Goal: Check status: Check status

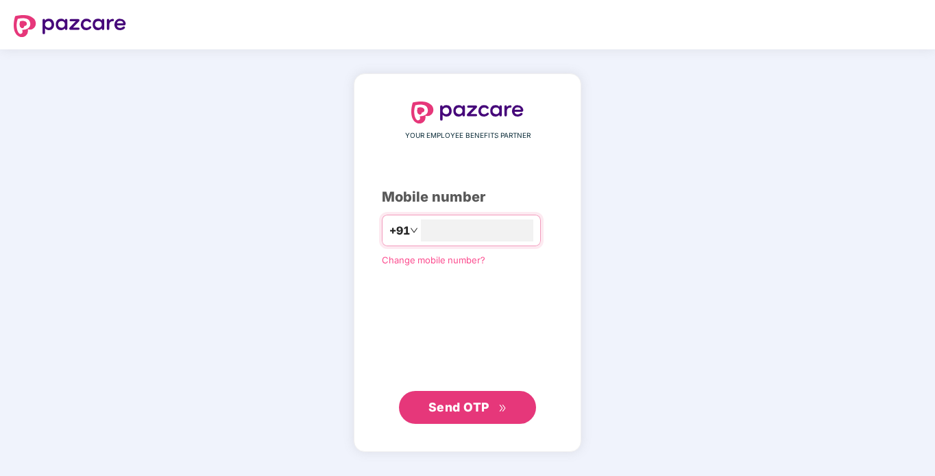
type input "**********"
click at [431, 398] on span "Send OTP" at bounding box center [468, 407] width 79 height 19
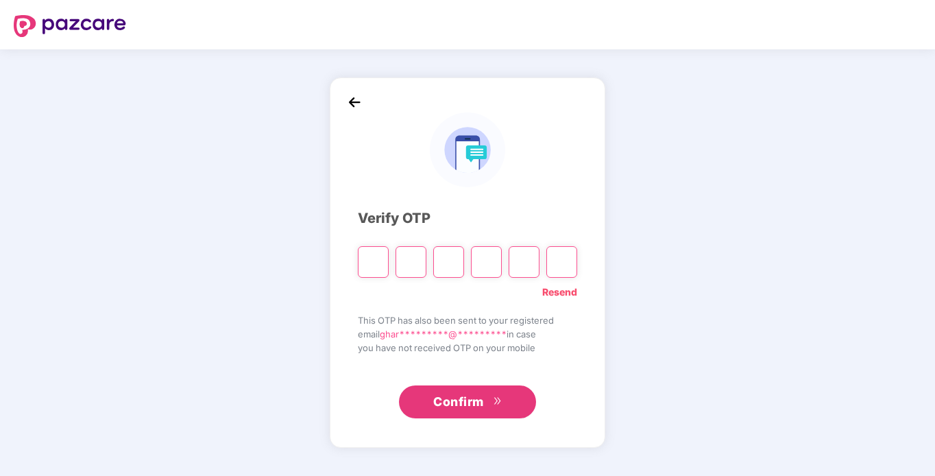
type input "*"
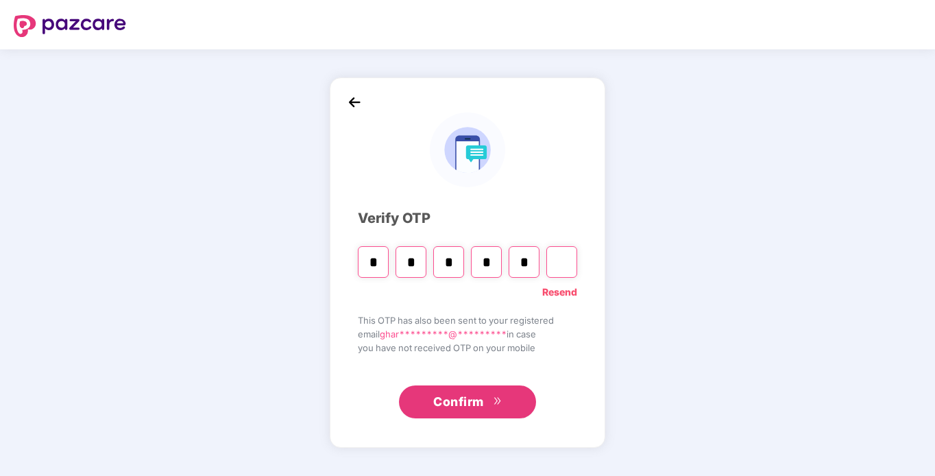
type input "*"
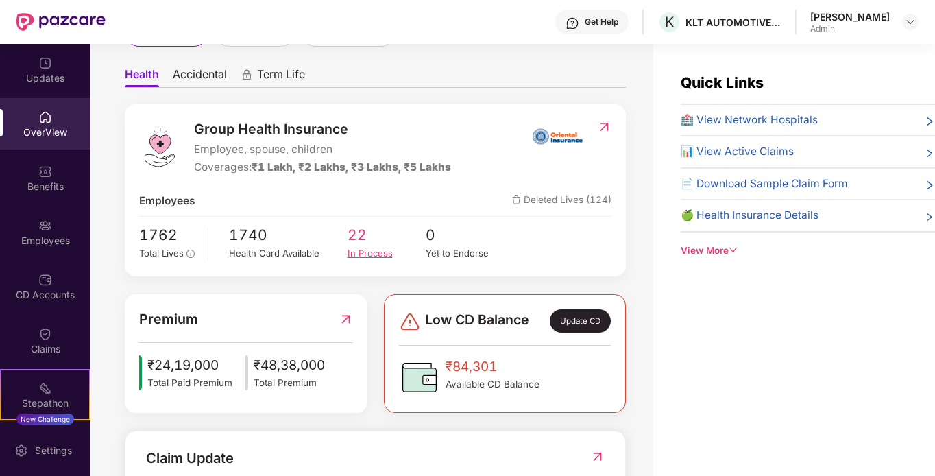
scroll to position [137, 0]
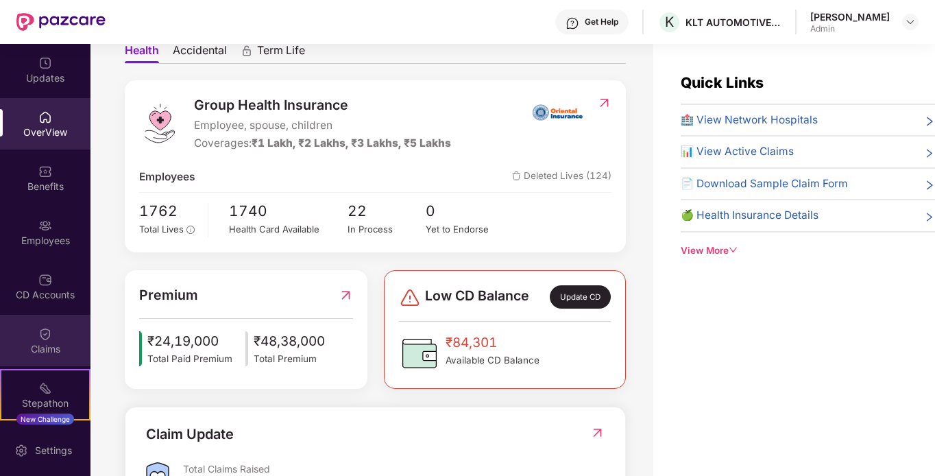
click at [57, 324] on div "Claims" at bounding box center [45, 340] width 91 height 51
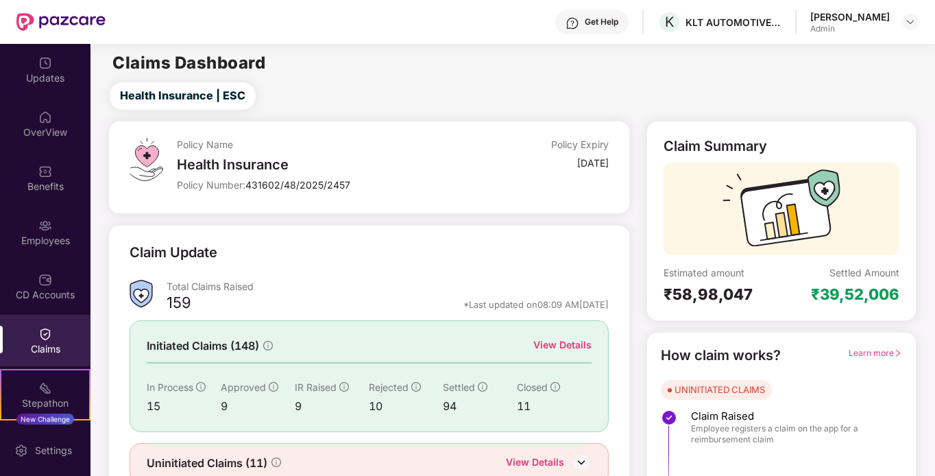
scroll to position [61, 0]
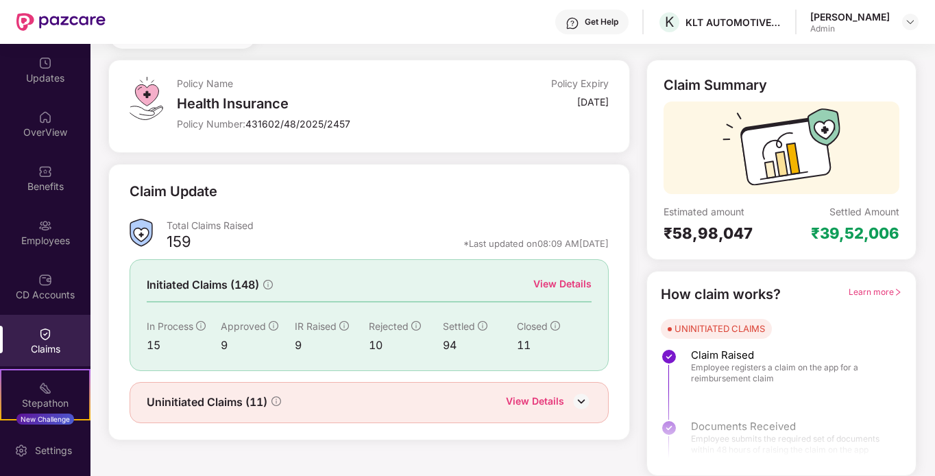
click at [302, 347] on div "9" at bounding box center [332, 345] width 74 height 17
click at [564, 287] on div "View Details" at bounding box center [563, 283] width 58 height 15
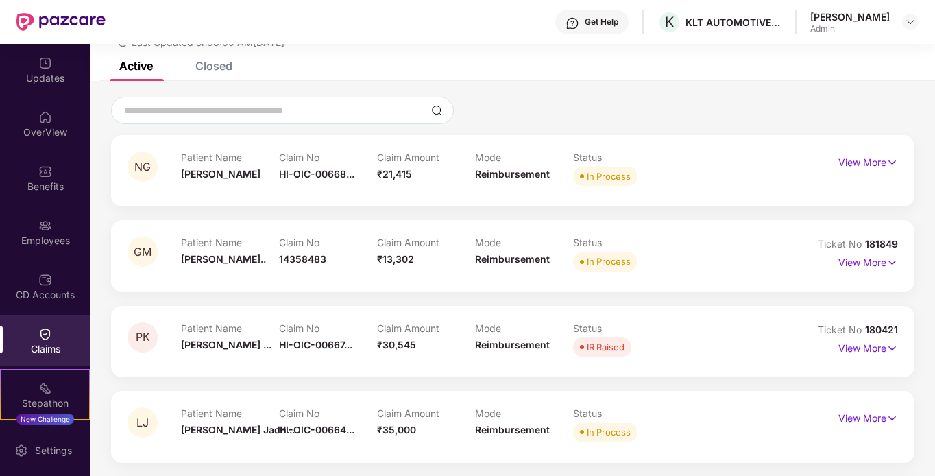
scroll to position [130, 0]
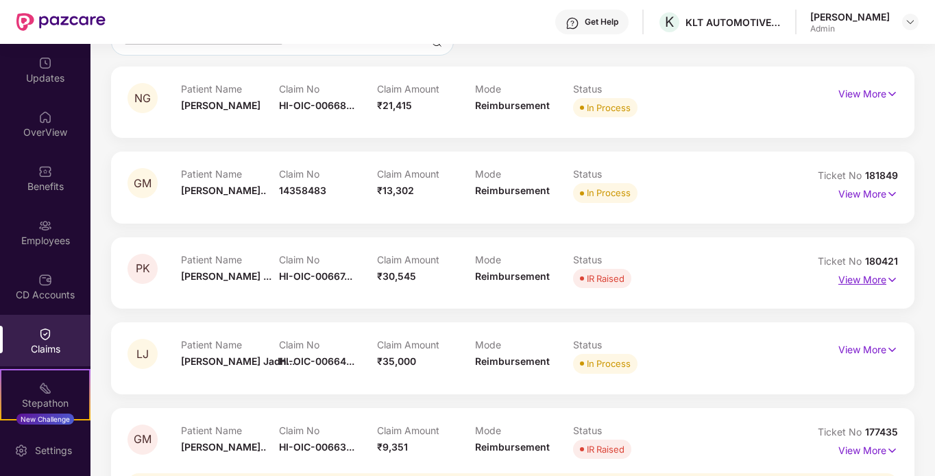
click at [843, 278] on p "View More" at bounding box center [869, 278] width 60 height 19
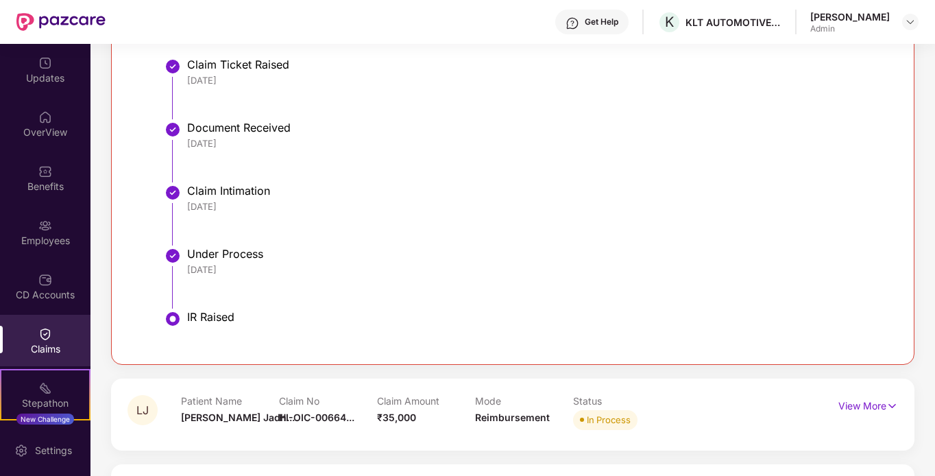
scroll to position [541, 0]
click at [228, 315] on div "IR Raised" at bounding box center [535, 316] width 697 height 14
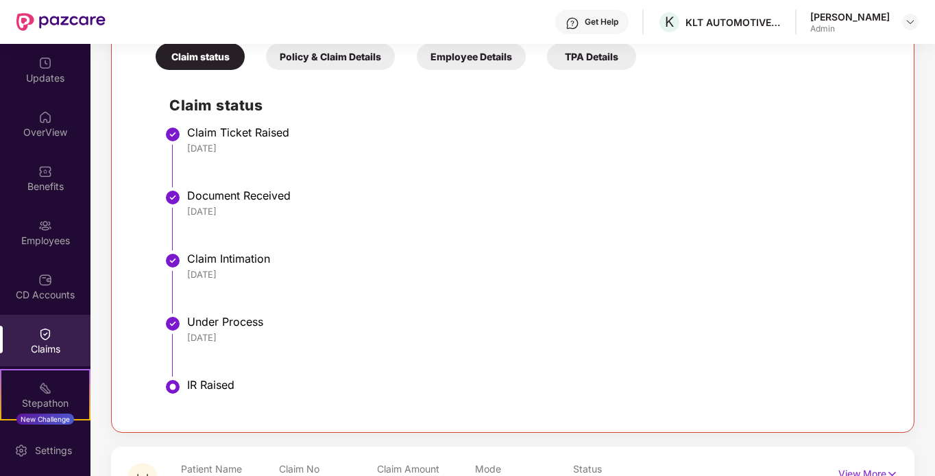
scroll to position [747, 0]
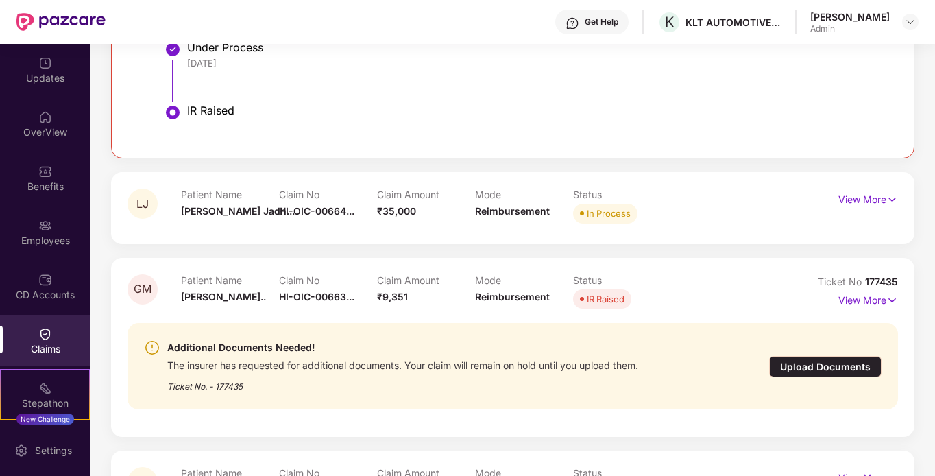
click at [875, 305] on p "View More" at bounding box center [869, 298] width 60 height 19
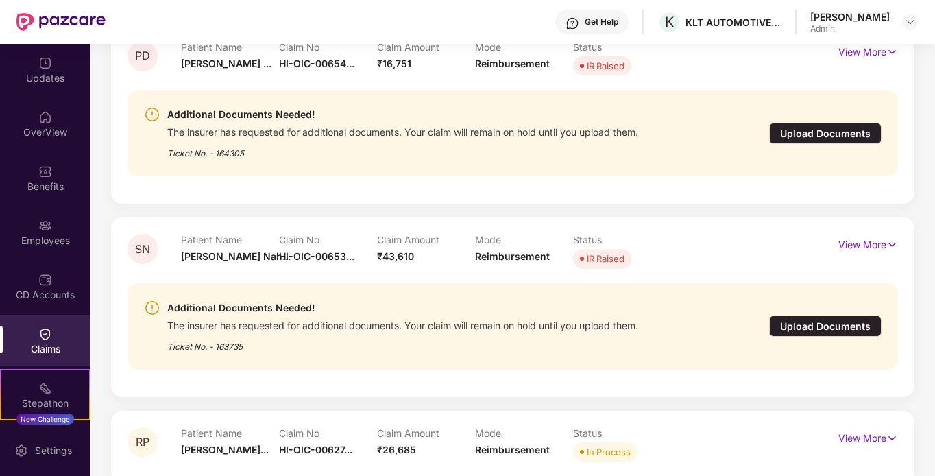
scroll to position [3563, 0]
